Goal: Task Accomplishment & Management: Use online tool/utility

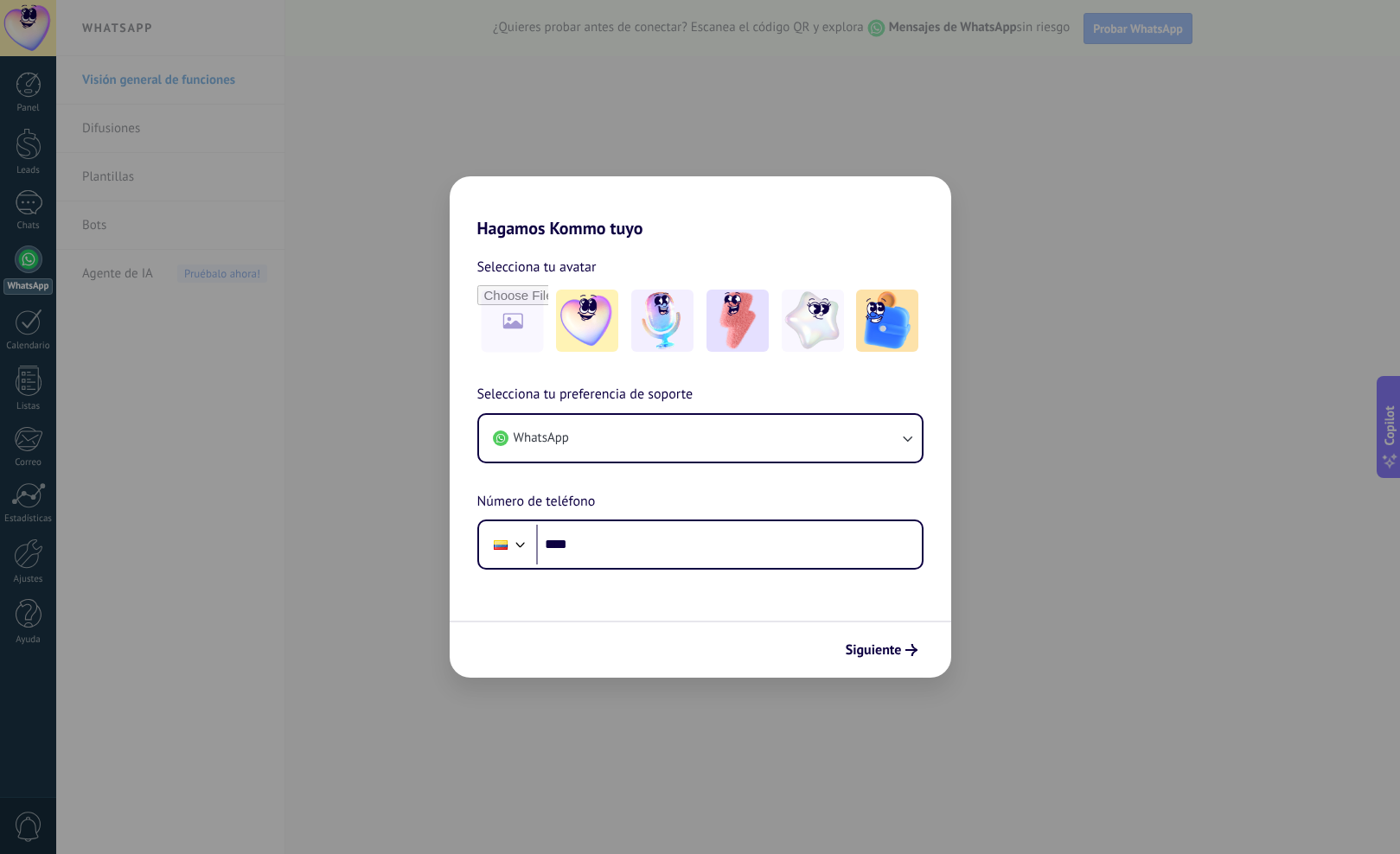
click at [463, 185] on h2 "Hagamos Kommo tuyo" at bounding box center [700, 208] width 501 height 62
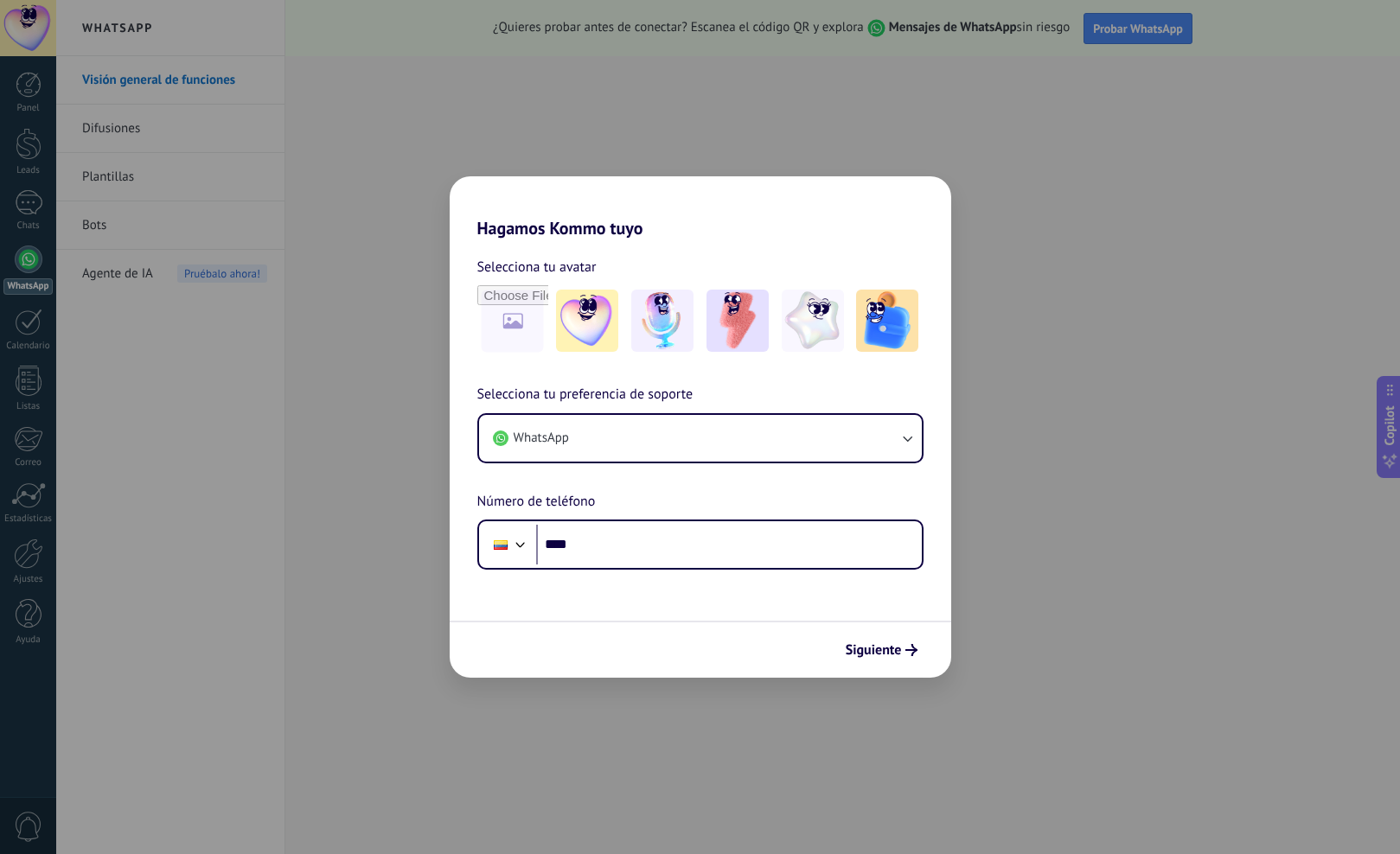
click at [1200, 442] on div "Hagamos Kommo tuyo Selecciona tu avatar Selecciona tu preferencia de soporte Wh…" at bounding box center [700, 427] width 1400 height 854
click at [432, 173] on div "Hagamos Kommo tuyo Selecciona tu avatar Selecciona tu preferencia de soporte Wh…" at bounding box center [700, 427] width 1400 height 854
click at [635, 428] on button "WhatsApp" at bounding box center [700, 438] width 443 height 47
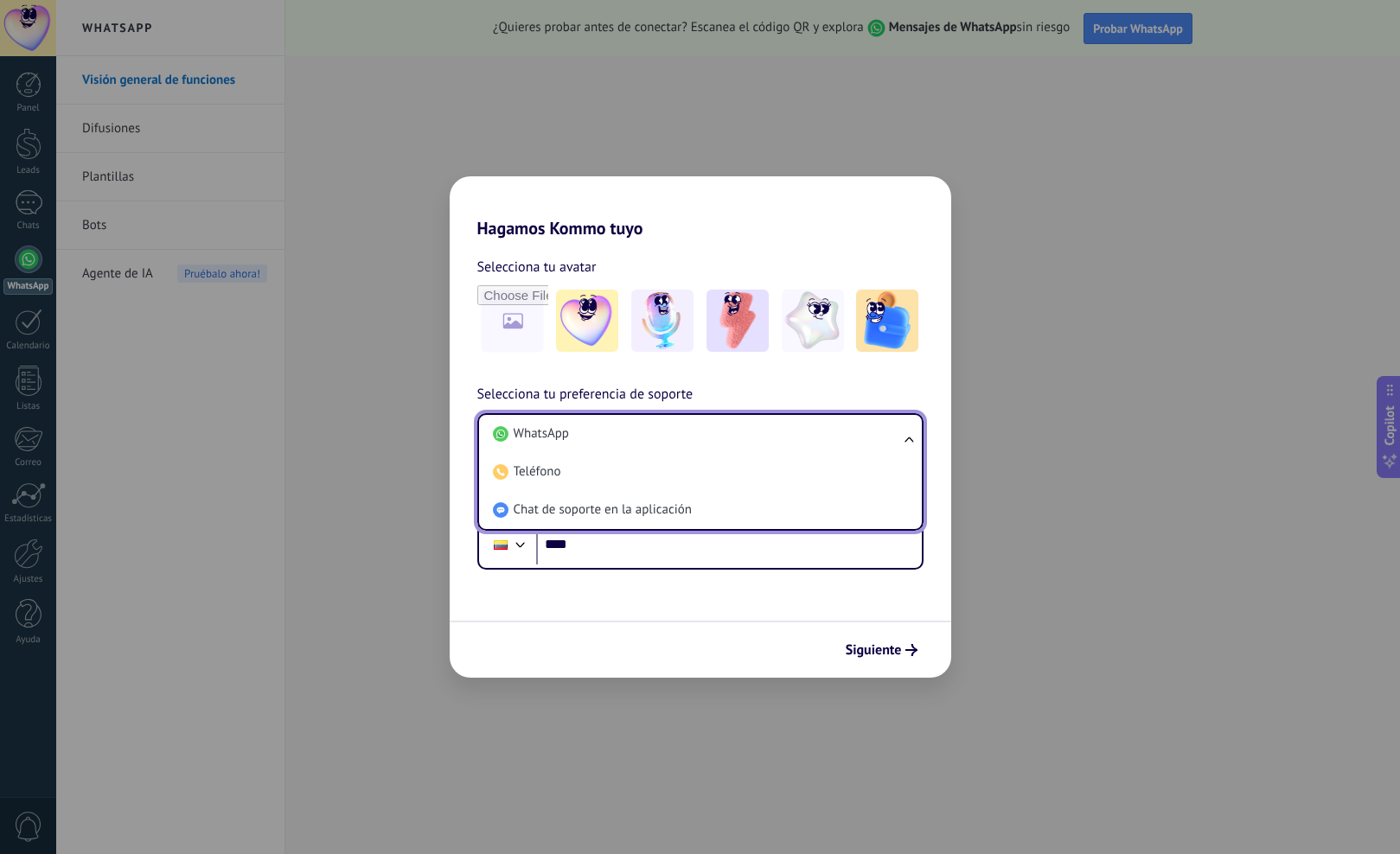
click at [445, 394] on div "Hagamos Kommo tuyo Selecciona tu avatar Selecciona tu preferencia de soporte Wh…" at bounding box center [700, 427] width 1400 height 854
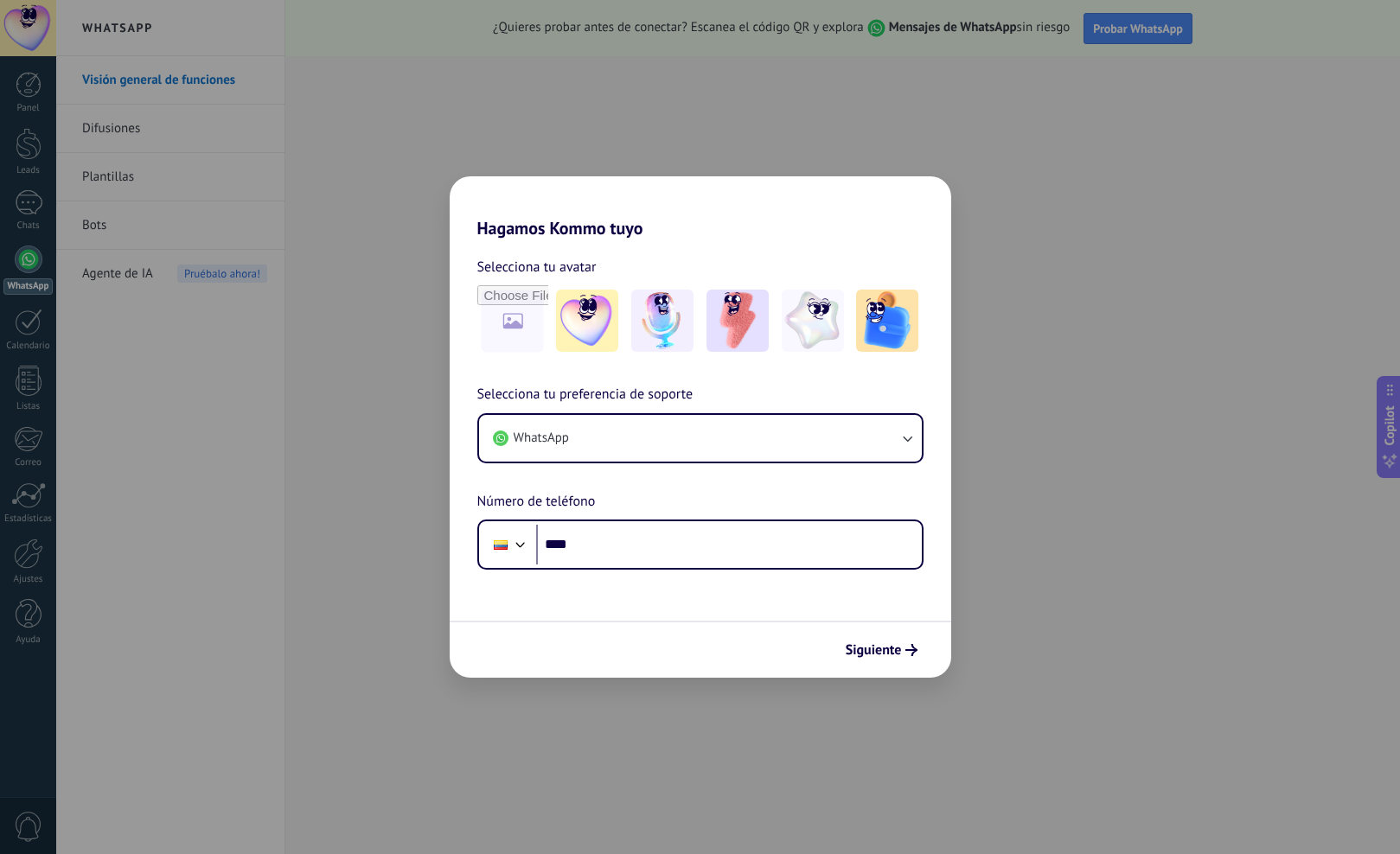
click at [643, 576] on form "Selecciona tu avatar Selecciona tu preferencia de soporte WhatsApp Número de te…" at bounding box center [700, 459] width 501 height 439
click at [641, 556] on input "****" at bounding box center [729, 544] width 386 height 40
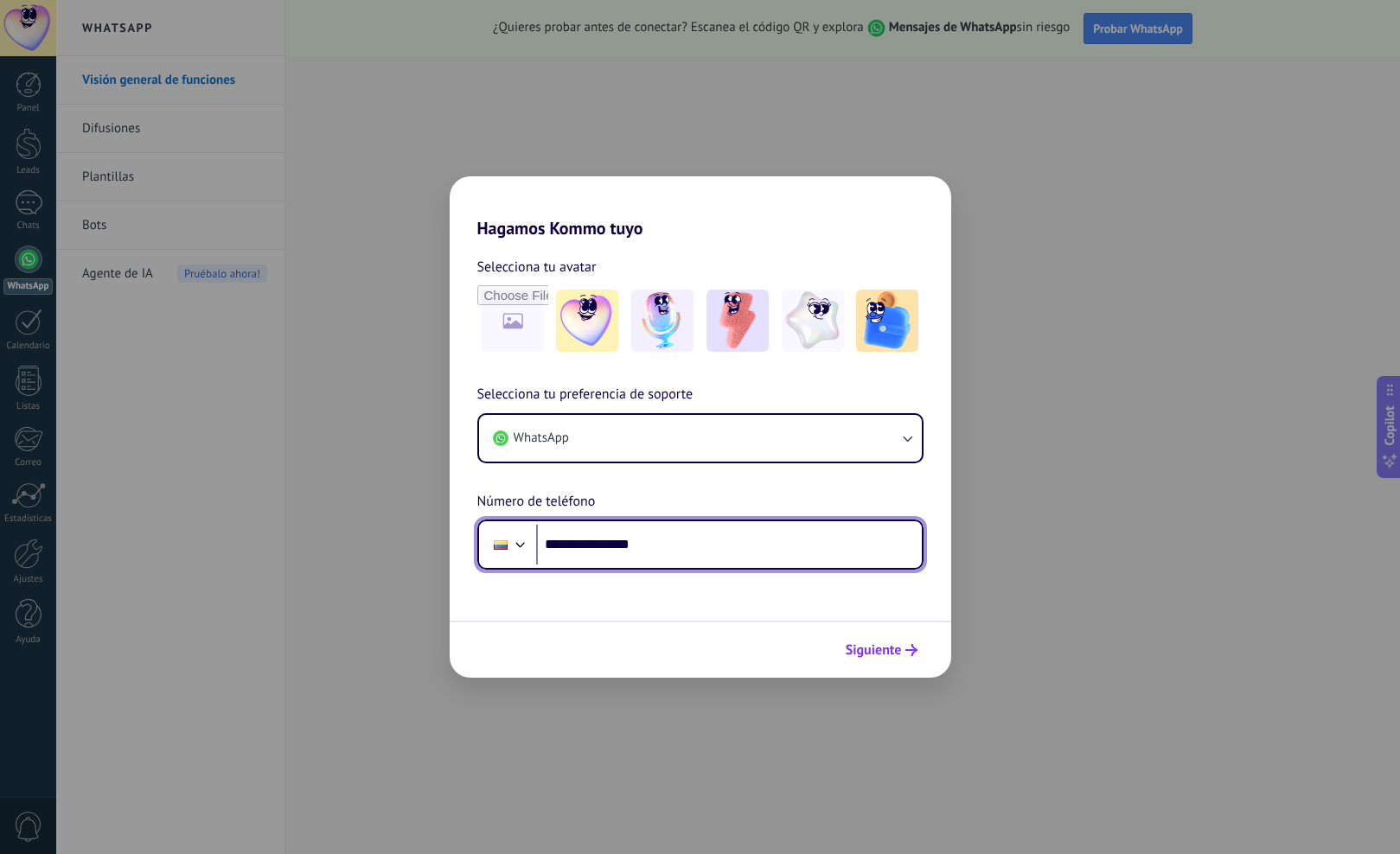
type input "**********"
click at [905, 655] on span "Siguiente" at bounding box center [881, 650] width 72 height 12
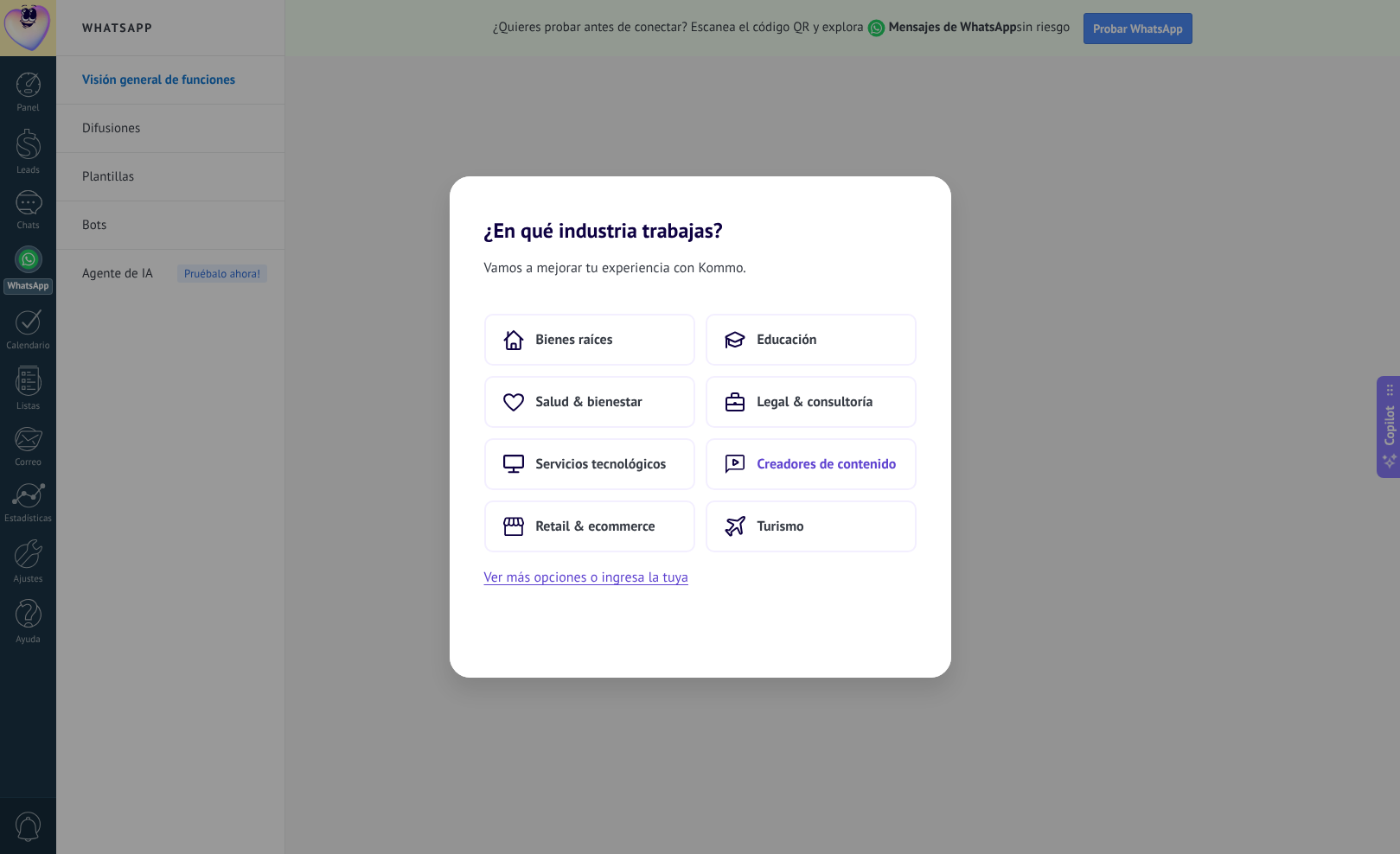
click at [725, 438] on button "Creadores de contenido" at bounding box center [810, 463] width 211 height 51
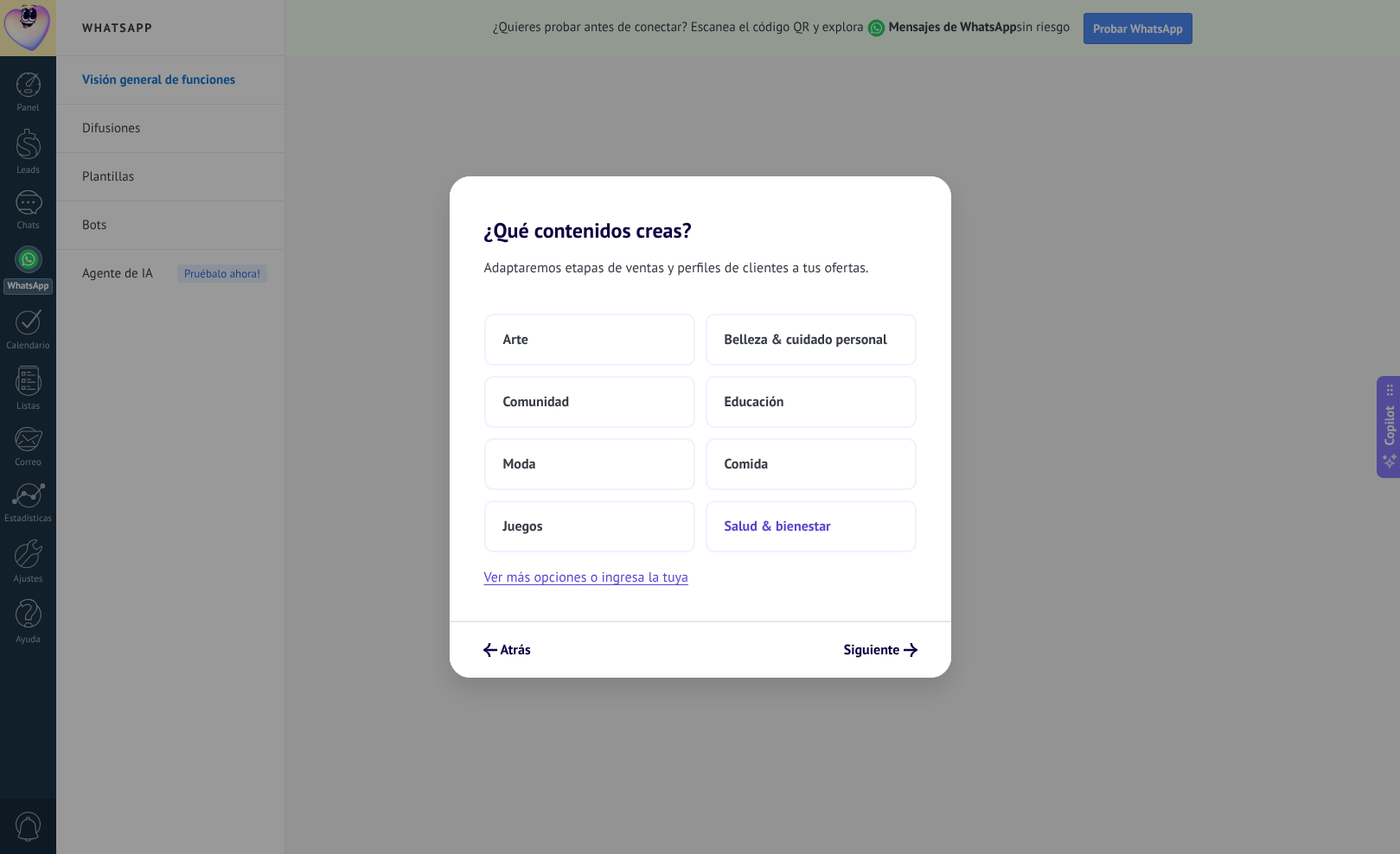
click at [802, 534] on span "Salud & bienestar" at bounding box center [777, 527] width 106 height 17
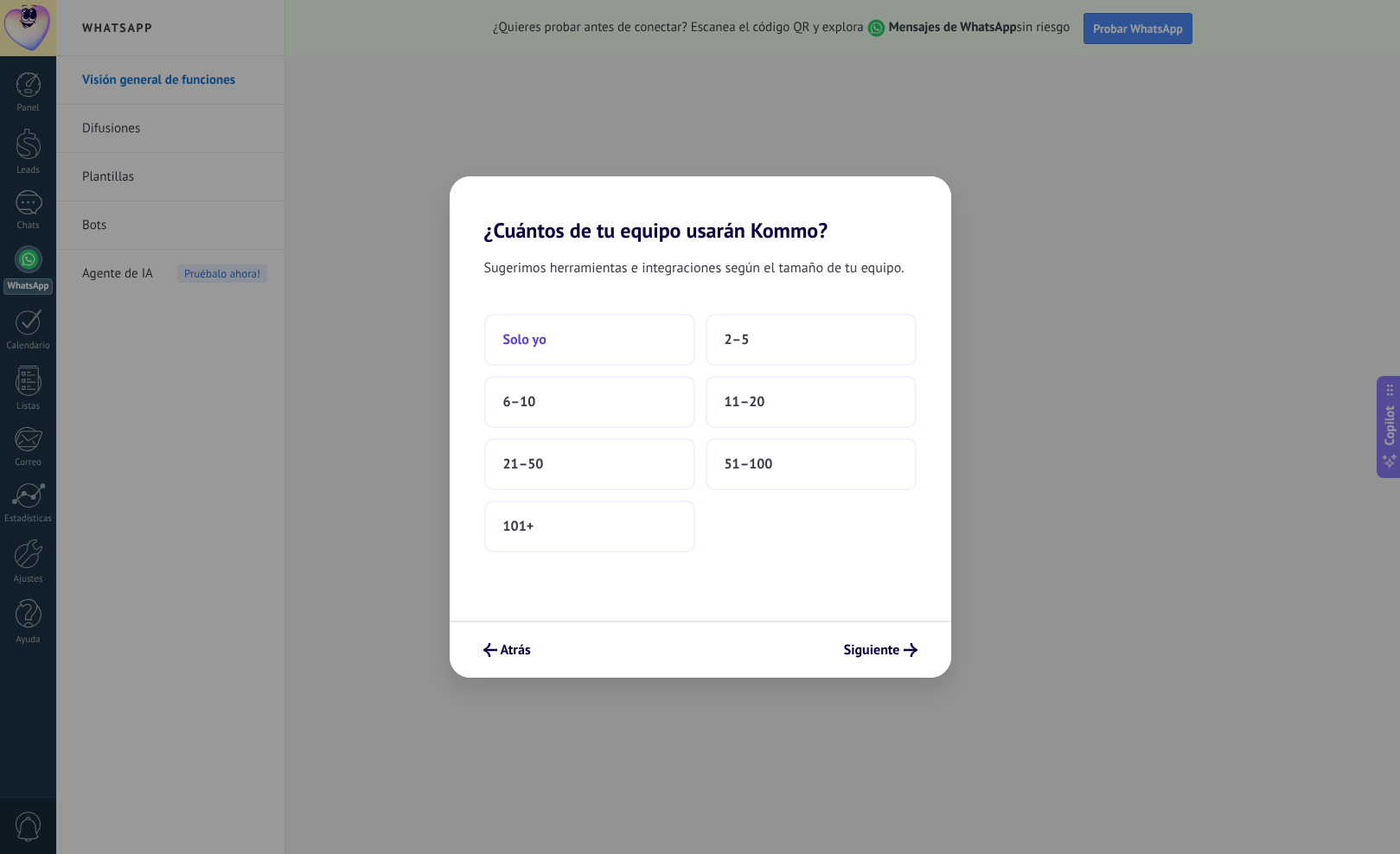
click at [603, 330] on button "Solo yo" at bounding box center [589, 339] width 211 height 51
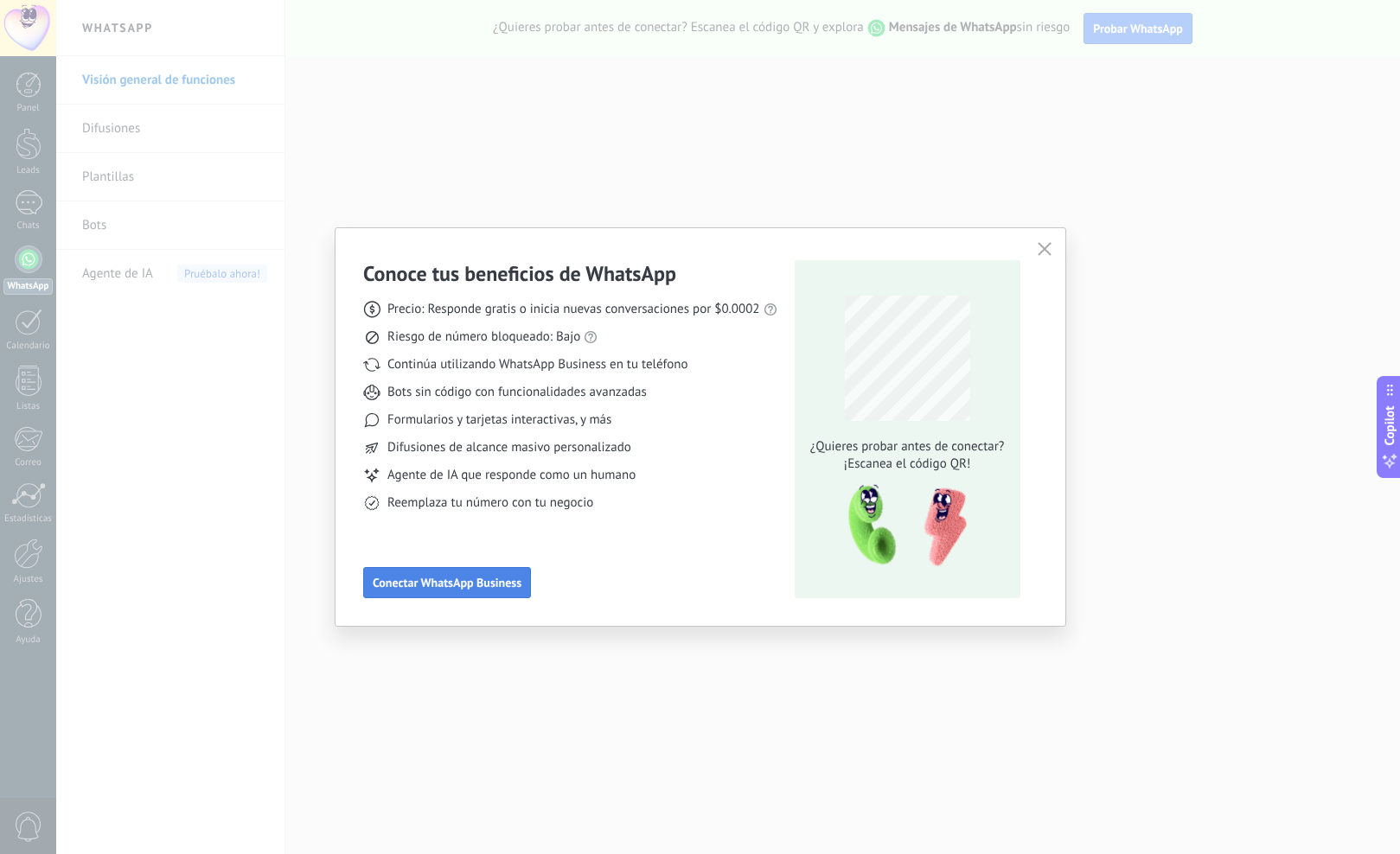
click at [495, 577] on span "Conectar WhatsApp Business" at bounding box center [447, 583] width 149 height 12
